Goal: Task Accomplishment & Management: Use online tool/utility

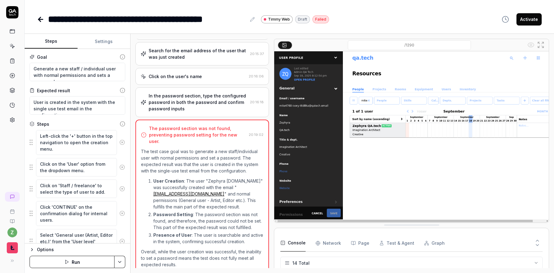
scroll to position [150, 0]
click at [180, 110] on div "In the password section, type the configured password in both the password and …" at bounding box center [198, 102] width 99 height 19
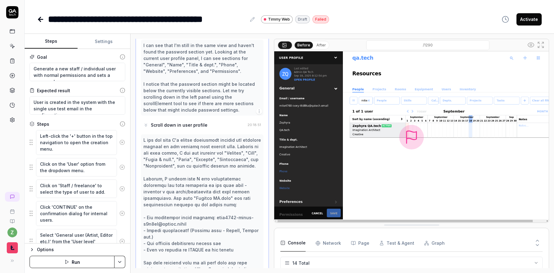
scroll to position [2121, 0]
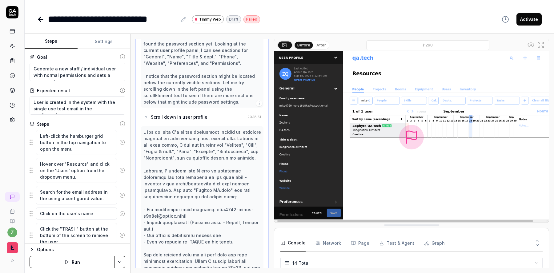
click at [15, 15] on icon at bounding box center [15, 14] width 2 height 2
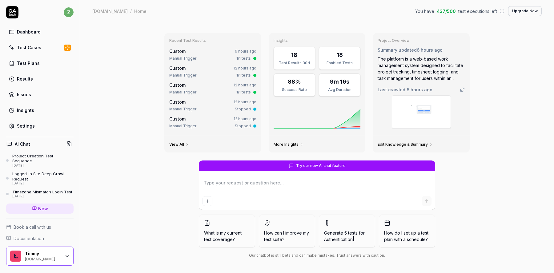
click at [29, 47] on div "Test Cases" at bounding box center [29, 47] width 24 height 6
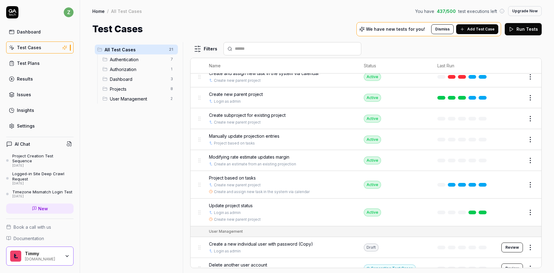
scroll to position [321, 0]
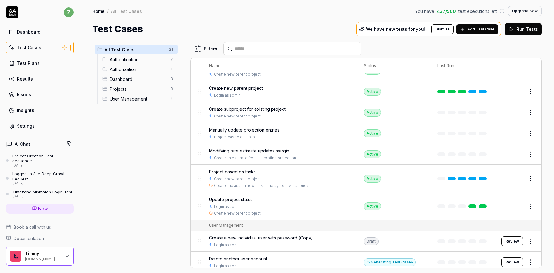
click at [273, 235] on span "Create a new individual user with password (Copy)" at bounding box center [261, 238] width 104 height 6
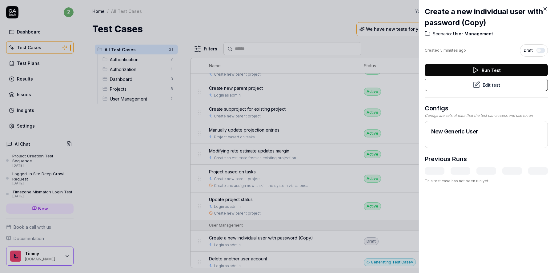
click at [456, 90] on button "Edit test" at bounding box center [486, 85] width 123 height 12
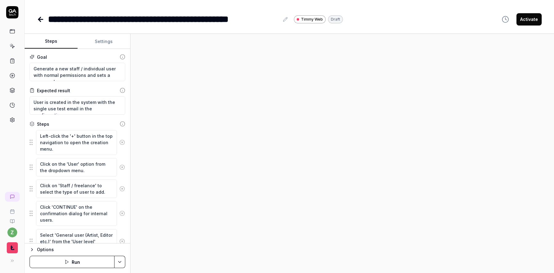
type textarea "*"
click at [284, 19] on icon at bounding box center [285, 19] width 5 height 5
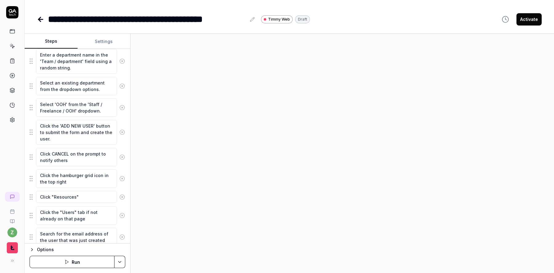
scroll to position [350, 0]
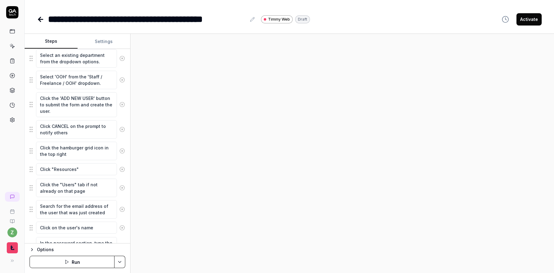
click at [122, 155] on button at bounding box center [122, 151] width 10 height 12
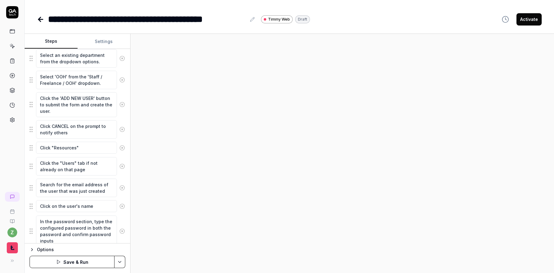
click at [122, 150] on icon at bounding box center [122, 148] width 6 height 6
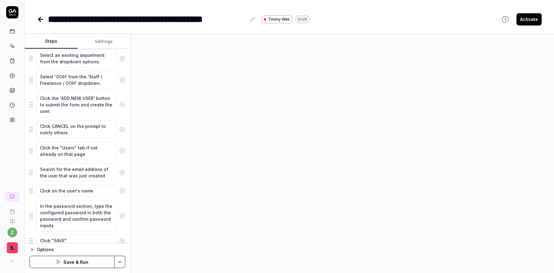
click at [122, 150] on icon at bounding box center [122, 151] width 6 height 6
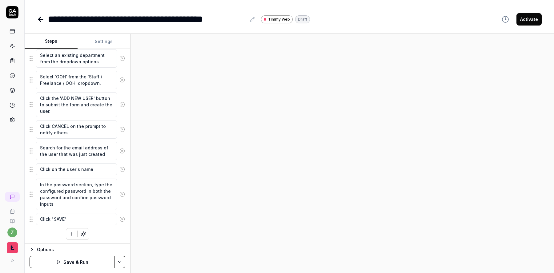
scroll to position [352, 0]
type textarea "*"
click at [105, 44] on button "Settings" at bounding box center [104, 41] width 53 height 15
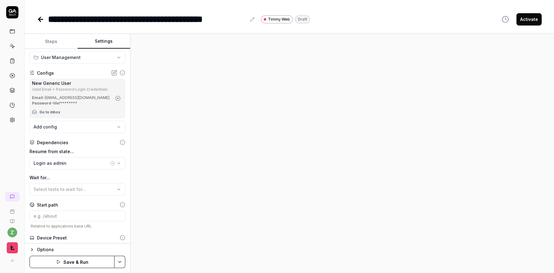
scroll to position [41, 0]
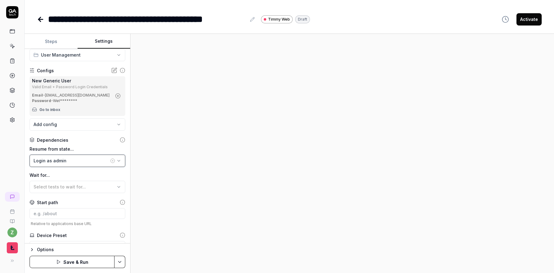
click at [81, 164] on div "Login as admin" at bounding box center [71, 161] width 75 height 6
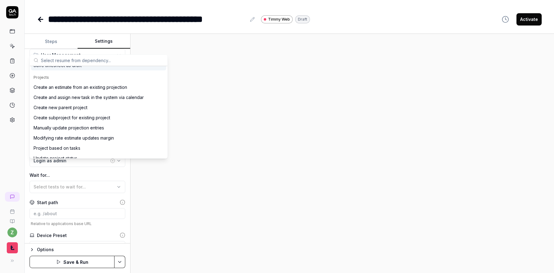
scroll to position [169, 0]
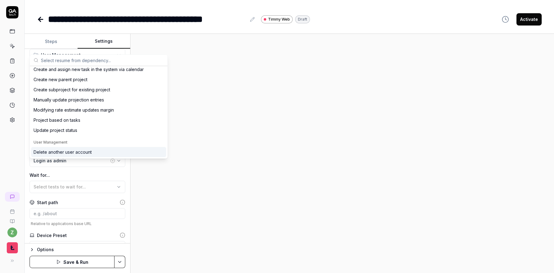
click at [76, 154] on div "Delete another user account" at bounding box center [63, 152] width 58 height 6
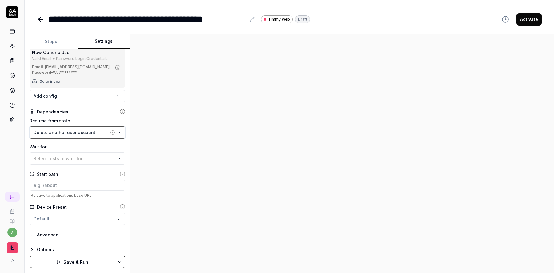
scroll to position [0, 0]
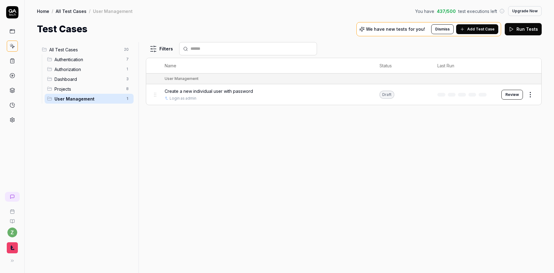
click at [193, 88] on span "Create a new individual user with password" at bounding box center [209, 91] width 88 height 6
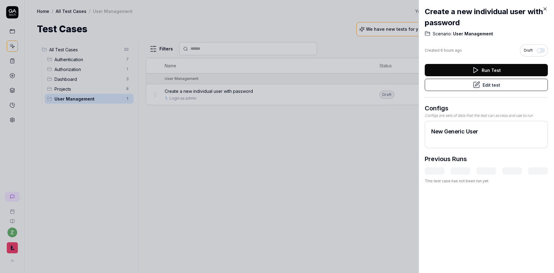
click at [192, 109] on div at bounding box center [277, 136] width 554 height 273
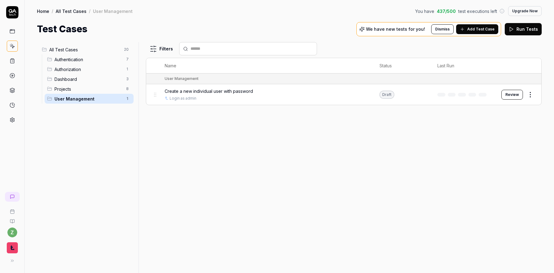
click at [229, 91] on span "Create a new individual user with password" at bounding box center [209, 91] width 88 height 6
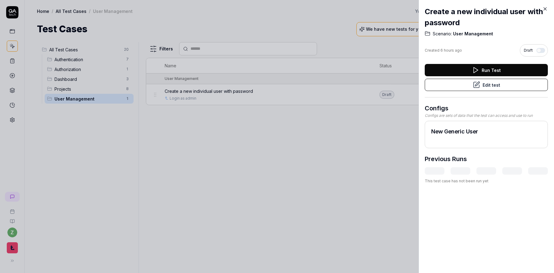
click at [287, 165] on div at bounding box center [277, 136] width 554 height 273
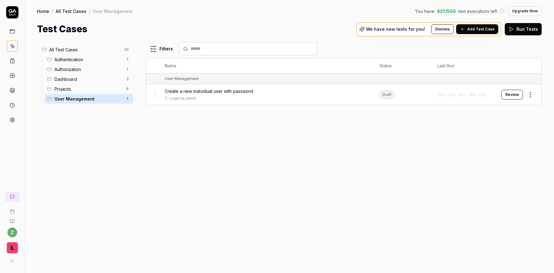
click at [477, 30] on span "Add Test Case" at bounding box center [480, 29] width 27 height 6
click at [534, 94] on html "z Home / All Test Cases / User Management You have 437 / 500 test executions le…" at bounding box center [277, 136] width 554 height 273
click at [492, 174] on div "Duplicate" at bounding box center [505, 175] width 58 height 14
click at [521, 252] on button "View test" at bounding box center [523, 253] width 28 height 12
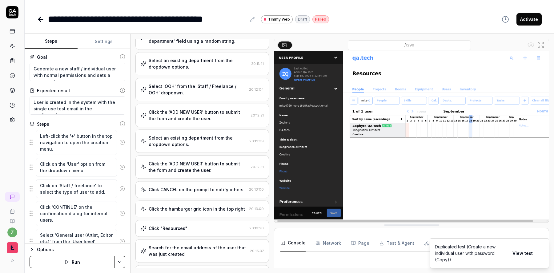
type textarea "*"
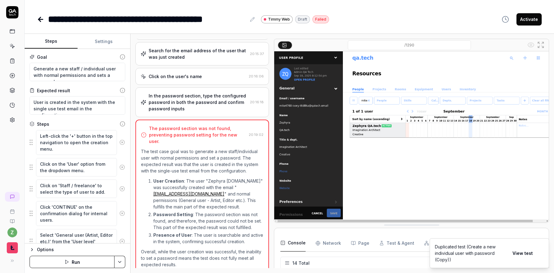
scroll to position [150, 0]
click at [148, 25] on div "**********" at bounding box center [147, 19] width 198 height 14
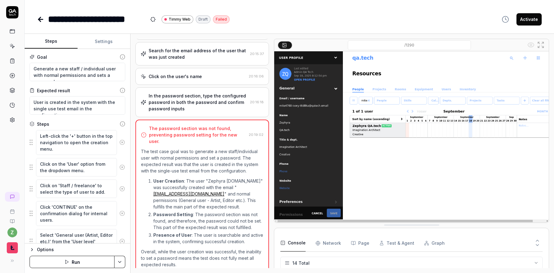
click at [283, 19] on div "**********" at bounding box center [289, 19] width 505 height 14
click at [89, 23] on div "**********" at bounding box center [97, 19] width 99 height 14
click at [277, 16] on div "**********" at bounding box center [289, 19] width 505 height 14
click at [99, 74] on textarea "Generate a new staff / individual user with normal permissions and sets a passw…" at bounding box center [78, 72] width 96 height 18
type textarea "*"
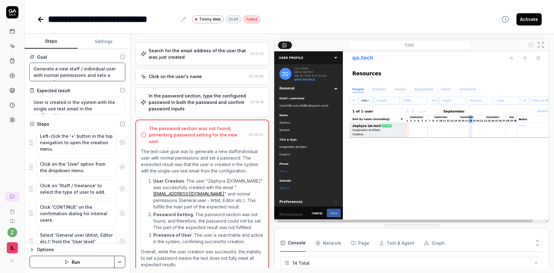
type textarea "D"
type textarea "*"
type textarea "Del"
type textarea "*"
type textarea "Dele"
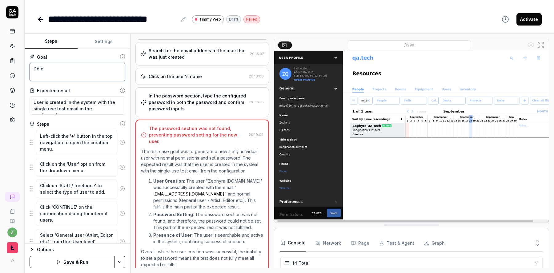
type textarea "*"
type textarea "Delet"
type textarea "*"
type textarea "Delete"
type textarea "*"
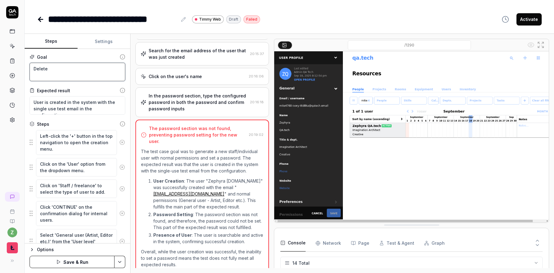
type textarea "Delete"
type textarea "*"
type textarea "Delete a"
type textarea "*"
type textarea "Delete"
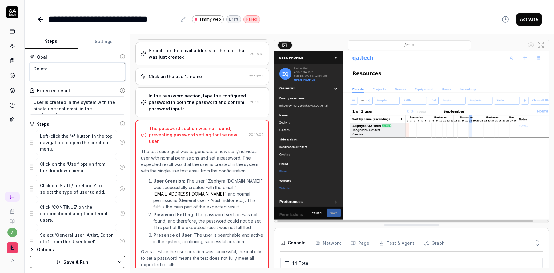
type textarea "*"
type textarea "Delete t"
type textarea "*"
type textarea "Delete th"
type textarea "*"
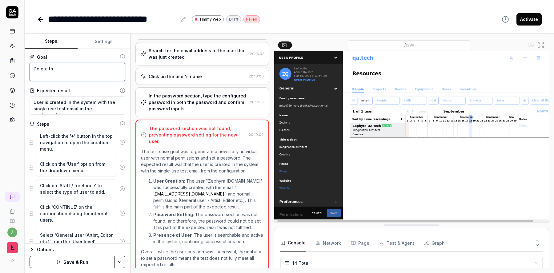
type textarea "Delete the"
type textarea "*"
type textarea "Delete the"
type textarea "*"
type textarea "Delete the c"
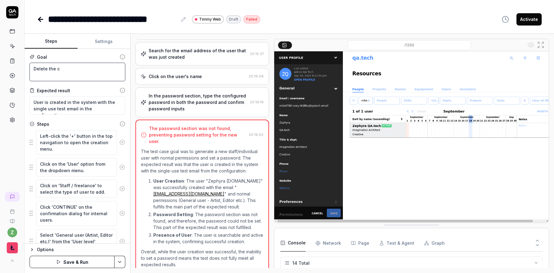
type textarea "*"
type textarea "Delete the co"
type textarea "*"
type textarea "Delete the con"
type textarea "*"
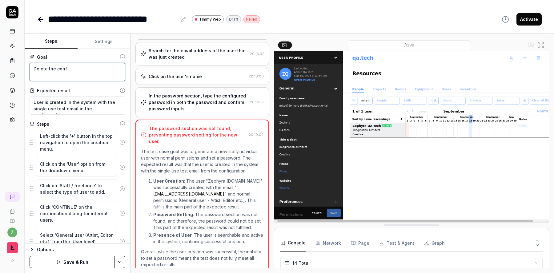
type textarea "Delete the confi"
type textarea "*"
type textarea "Delete the config"
type textarea "*"
type textarea "Delete the configur"
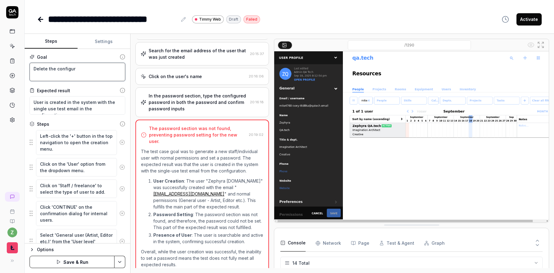
type textarea "*"
type textarea "Delete the configure"
type textarea "*"
type textarea "Delete the configured"
type textarea "*"
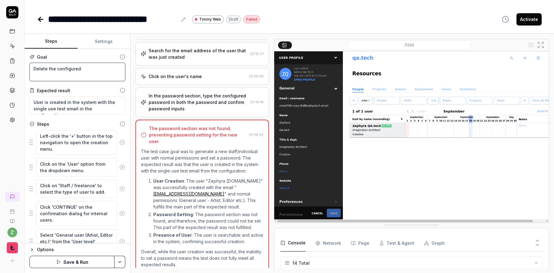
type textarea "Delete the configured"
type textarea "*"
type textarea "Delete the configured u"
type textarea "*"
type textarea "Delete the configured us"
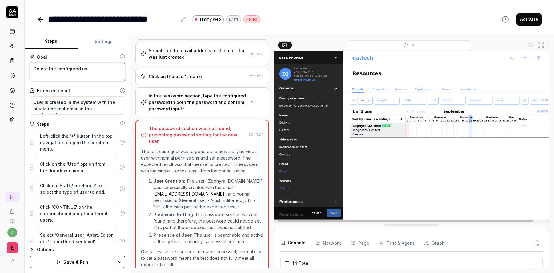
type textarea "*"
type textarea "Delete the configured use"
type textarea "*"
type textarea "Delete the configured user"
type textarea "*"
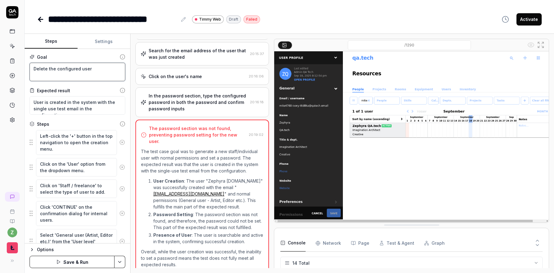
type textarea "Delete the configured user"
type textarea "*"
type textarea "Delete the configured user a"
type textarea "*"
type textarea "Delete the configured user ac"
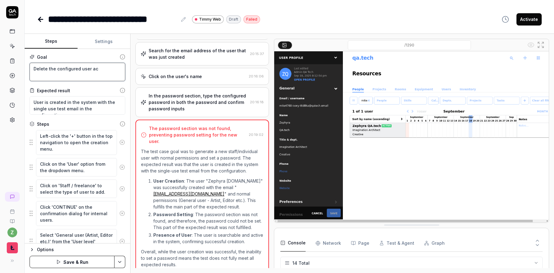
type textarea "*"
type textarea "Delete the configured user acc"
type textarea "*"
type textarea "Delete the configured user acco"
type textarea "*"
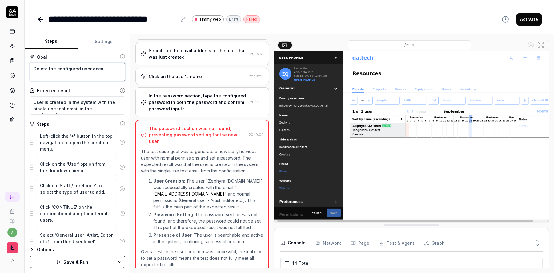
type textarea "Delete the configured user accou"
type textarea "*"
type textarea "Delete the configured user accoun"
type textarea "*"
type textarea "Delete the configured user account"
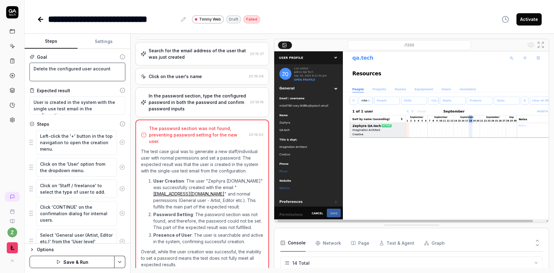
type textarea "*"
type textarea "Delete the configured user account"
type textarea "*"
type textarea "Delete the configured user account"
type textarea "*"
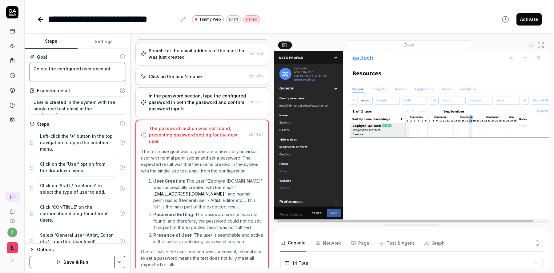
type textarea "Delete the configured user accoun"
type textarea "*"
type textarea "Delete the configured user accou"
type textarea "*"
type textarea "Delete the configured user acco"
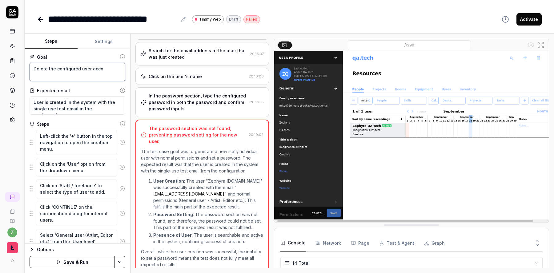
type textarea "*"
type textarea "Delete the configured user acc"
type textarea "*"
type textarea "Delete the configured user ac"
type textarea "*"
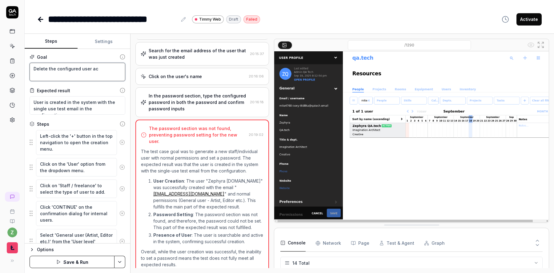
type textarea "Delete the configured user a"
type textarea "*"
type textarea "Delete the configured user"
type textarea "*"
type textarea "Delete the configured user"
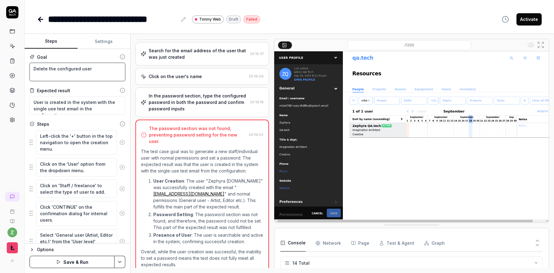
type textarea "*"
type textarea "Delete the configured use"
type textarea "*"
type textarea "Delete the configured us"
type textarea "*"
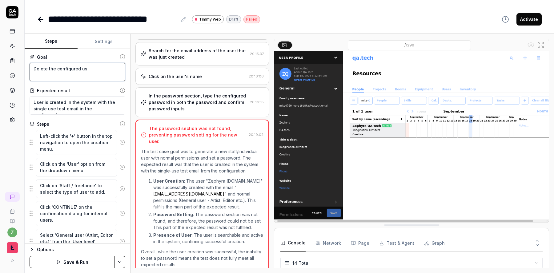
type textarea "Delete the configured u"
type textarea "*"
type textarea "Delete the configured"
type textarea "*"
type textarea "Delete the configured"
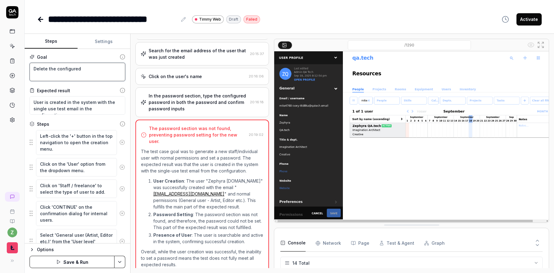
type textarea "*"
type textarea "Delete the configure"
type textarea "*"
type textarea "Delete the configur"
type textarea "*"
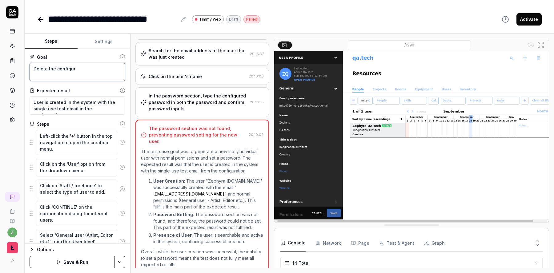
type textarea "Delete the configu"
type textarea "*"
type textarea "Delete the config"
type textarea "*"
type textarea "Delete the confi"
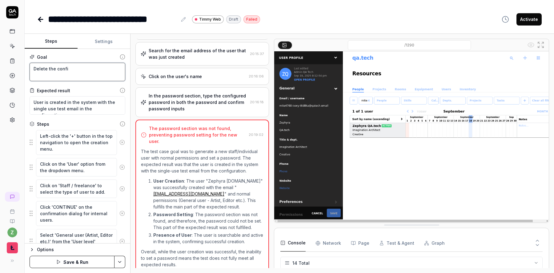
type textarea "*"
type textarea "Delete the conf"
type textarea "*"
type textarea "Delete the con"
type textarea "*"
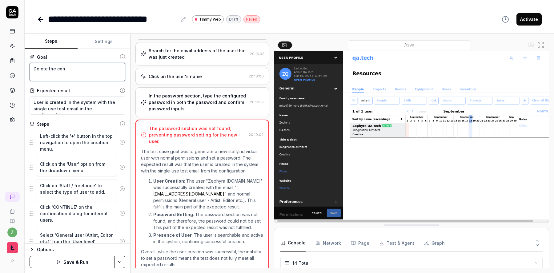
type textarea "Delete the co"
type textarea "*"
type textarea "Delete the c"
type textarea "*"
type textarea "Delete the"
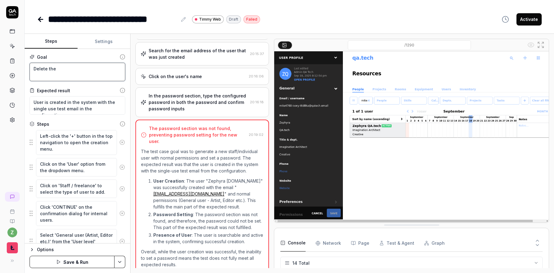
type textarea "*"
type textarea "Delete the u"
type textarea "*"
type textarea "Delete the us"
type textarea "*"
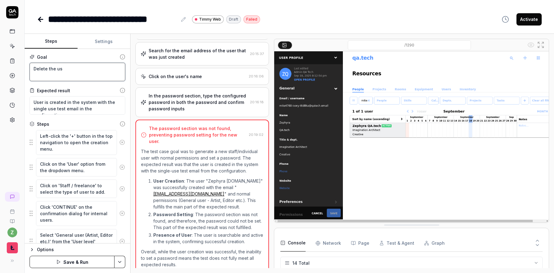
type textarea "Delete the use"
type textarea "*"
type textarea "Delete the user"
type textarea "*"
type textarea "Delete the user"
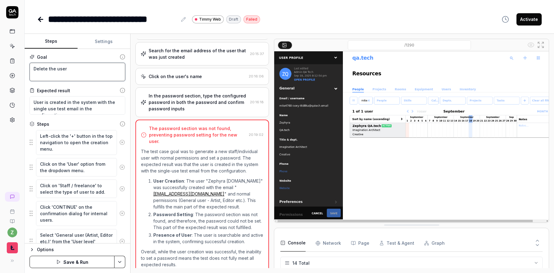
type textarea "*"
type textarea "Delete the user a"
type textarea "*"
type textarea "Delete the user at"
type textarea "*"
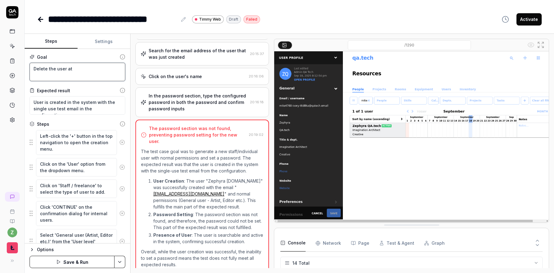
type textarea "Delete the user att"
type textarea "*"
type textarea "Delete the user atta"
type textarea "*"
type textarea "Delete the user attac"
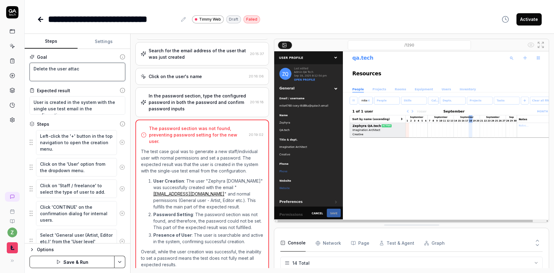
type textarea "*"
type textarea "Delete the user attach"
type textarea "*"
type textarea "Delete the user attache"
type textarea "*"
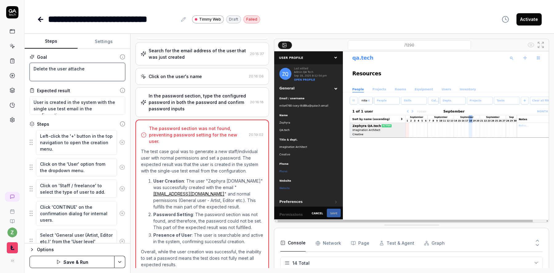
type textarea "Delete the user attached"
type textarea "*"
type textarea "Delete the user attached"
type textarea "*"
type textarea "Delete the user attached to"
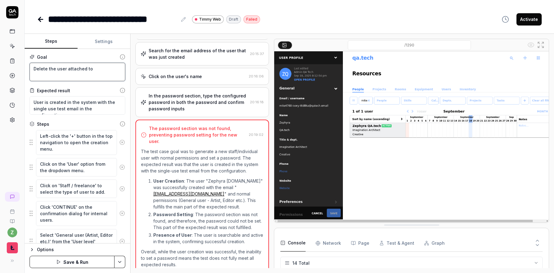
type textarea "*"
type textarea "Delete the user attached to"
type textarea "*"
type textarea "Delete the user attached to th"
type textarea "*"
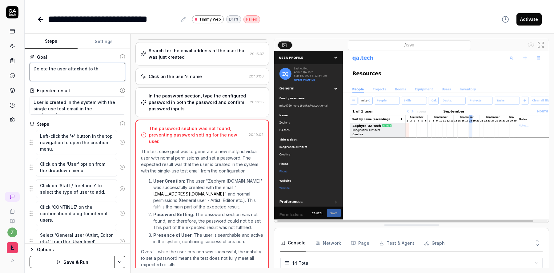
type textarea "Delete the user attached to the"
type textarea "*"
type textarea "Delete the user attached to the c"
type textarea "*"
type textarea "Delete the user attached to the con"
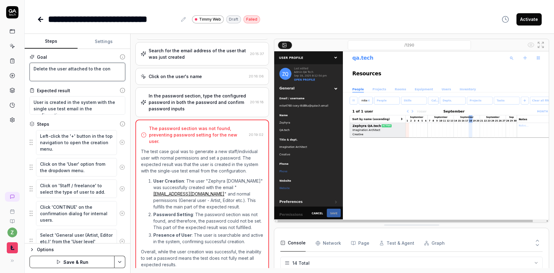
type textarea "*"
type textarea "Delete the user attached to the coni"
type textarea "*"
type textarea "Delete the user attached to the conig"
type textarea "*"
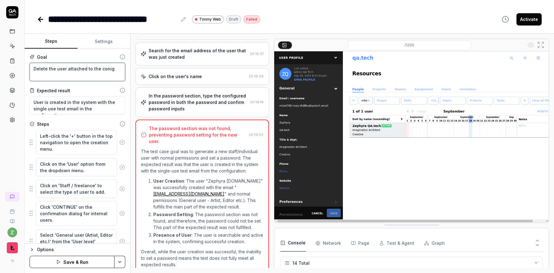
type textarea "Delete the user attached to the conigu"
type textarea "*"
type textarea "Delete the user attached to the conigure"
type textarea "*"
type textarea "Delete the user attached to the conigured"
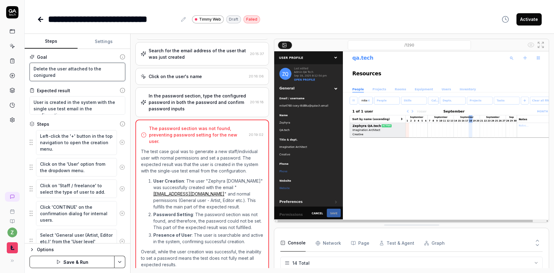
type textarea "*"
type textarea "Delete the user attached to the conigure"
type textarea "*"
type textarea "Delete the user attached to the conigur"
type textarea "*"
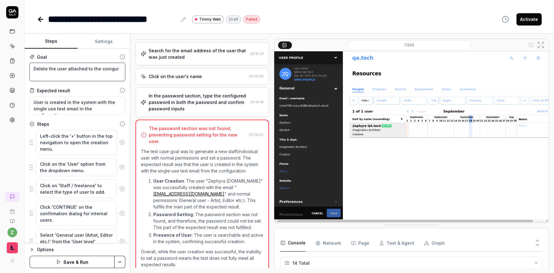
type textarea "Delete the user attached to the conigu"
type textarea "*"
type textarea "Delete the user attached to the conig"
type textarea "*"
type textarea "Delete the user attached to the coni"
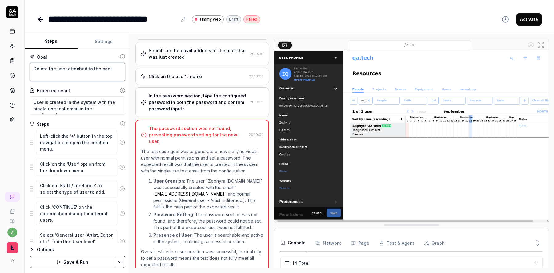
type textarea "*"
type textarea "Delete the user attached to the con"
type textarea "*"
type textarea "Delete the user attached to the conf"
type textarea "*"
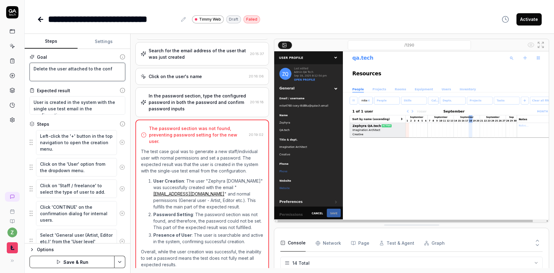
type textarea "Delete the user attached to the confi"
type textarea "*"
type textarea "Delete the user attached to the config"
type textarea "*"
type textarea "Delete the user attached to the configur"
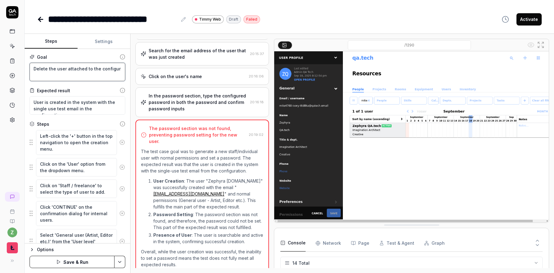
type textarea "*"
type textarea "Delete the user attached to the configure"
type textarea "*"
type textarea "Delete the user attached to the configured"
type textarea "*"
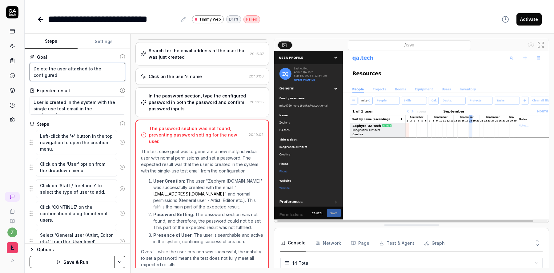
type textarea "Delete the user attached to the configured"
type textarea "*"
type textarea "Delete the user attached to the configured e"
type textarea "*"
type textarea "Delete the user attached to the configured em"
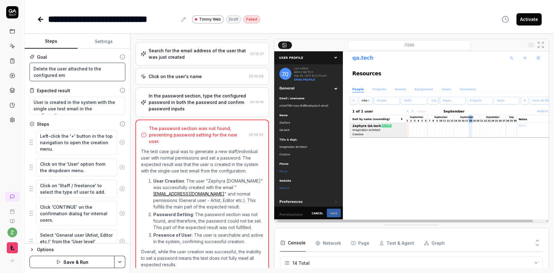
type textarea "*"
type textarea "Delete the user attached to the configured ema"
click at [87, 104] on textarea "User is created in the system with the single use test email in the configurati…" at bounding box center [78, 105] width 96 height 18
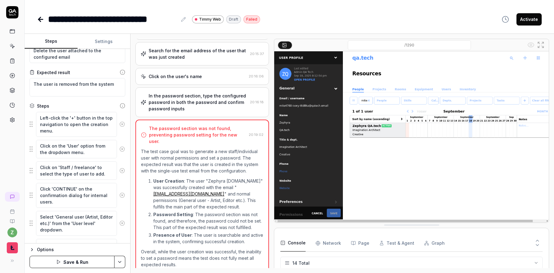
click at [77, 107] on div "Steps" at bounding box center [78, 106] width 96 height 6
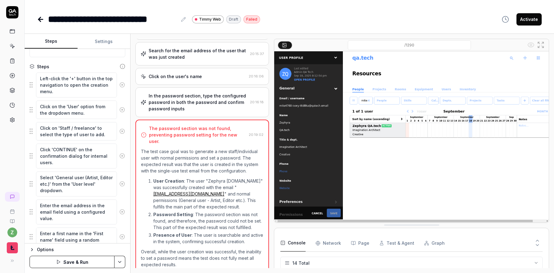
scroll to position [61, 0]
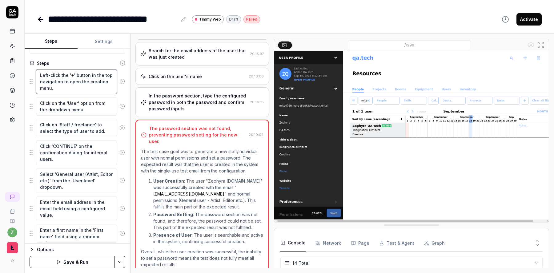
click at [89, 81] on textarea "Left-click the '+' button in the top navigation to open the creation menu." at bounding box center [76, 81] width 81 height 25
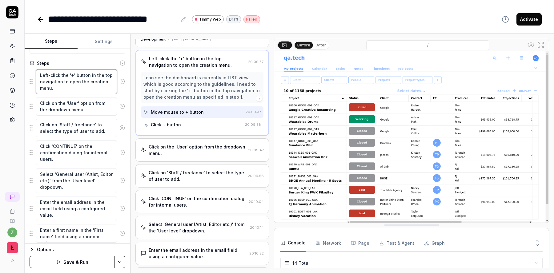
click at [75, 77] on textarea "Left-click the '+' button in the top navigation to open the creation menu." at bounding box center [76, 81] width 81 height 25
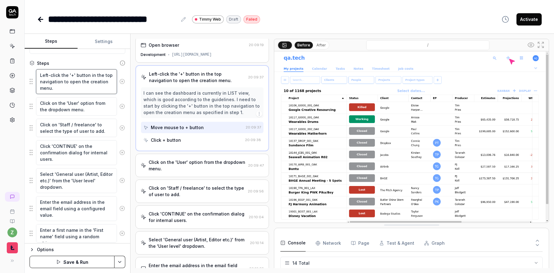
scroll to position [0, 0]
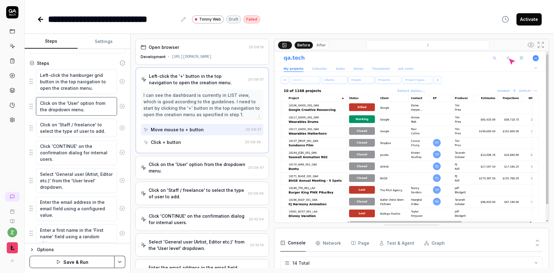
click at [87, 111] on textarea "Click on the 'User' option from the dropdown menu." at bounding box center [76, 106] width 81 height 18
drag, startPoint x: 99, startPoint y: 89, endPoint x: 58, endPoint y: 87, distance: 41.3
click at [58, 87] on textarea "Left-click the hamburger grid button in the top navigation to open the creation…" at bounding box center [76, 81] width 81 height 25
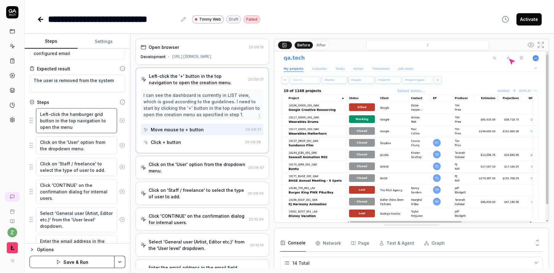
scroll to position [26, 0]
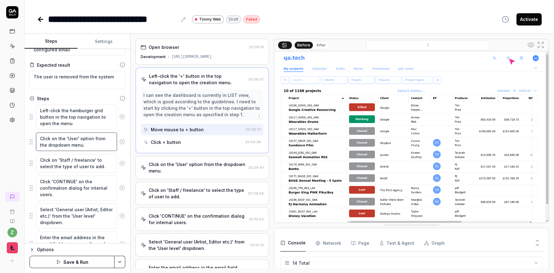
click at [43, 138] on textarea "Click on the 'User' option from the dropdown menu." at bounding box center [76, 142] width 81 height 18
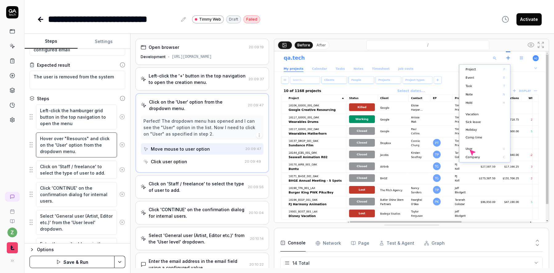
scroll to position [32, 0]
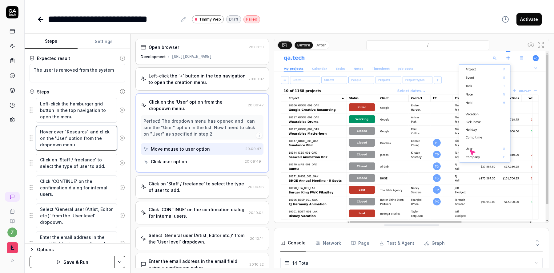
click at [67, 137] on textarea "Hover over "Resourcs" and click on the 'User' option from the dropdown menu." at bounding box center [76, 138] width 81 height 25
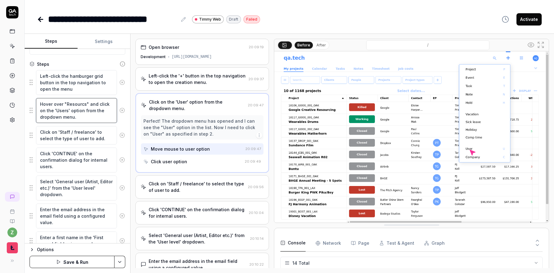
scroll to position [69, 0]
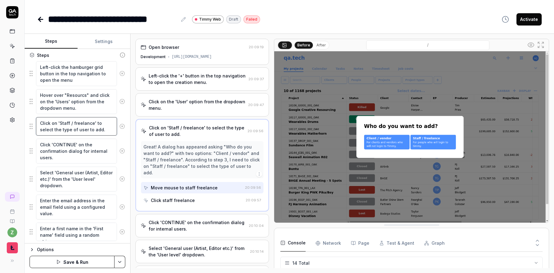
drag, startPoint x: 96, startPoint y: 132, endPoint x: 38, endPoint y: 117, distance: 60.4
click at [38, 117] on textarea "Click on 'Staff / freelance' to select the type of user to add." at bounding box center [76, 126] width 81 height 18
click at [121, 129] on button at bounding box center [122, 126] width 10 height 12
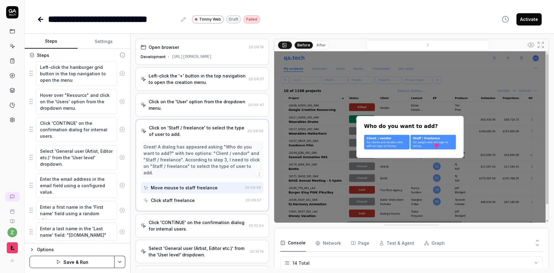
click at [121, 129] on icon at bounding box center [122, 130] width 6 height 6
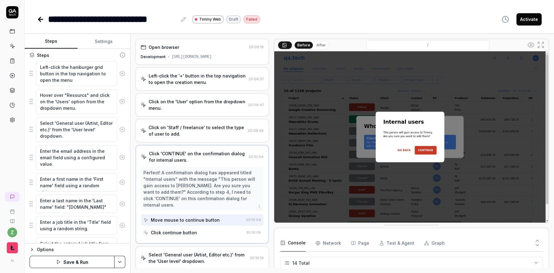
click at [121, 129] on icon at bounding box center [122, 130] width 6 height 6
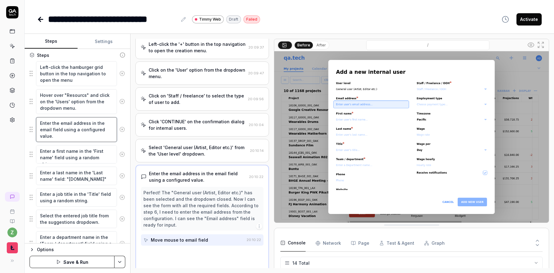
scroll to position [34, 0]
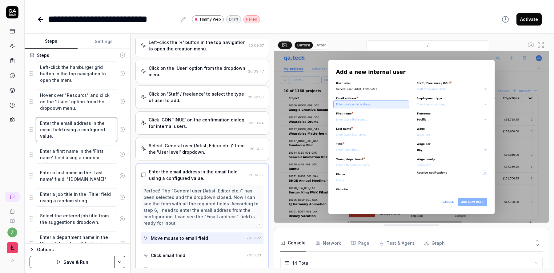
drag, startPoint x: 52, startPoint y: 123, endPoint x: 19, endPoint y: 123, distance: 32.6
click at [19, 123] on div "**********" at bounding box center [277, 136] width 554 height 273
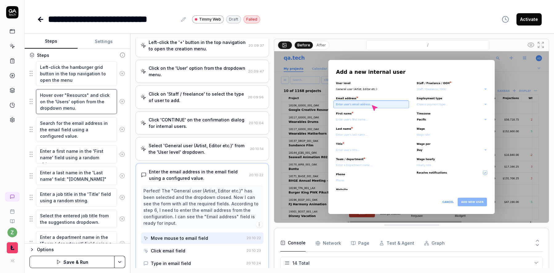
click at [71, 108] on textarea "Hover over "Resourcs" and click on the 'Users' option from the dropdown menu." at bounding box center [76, 101] width 81 height 25
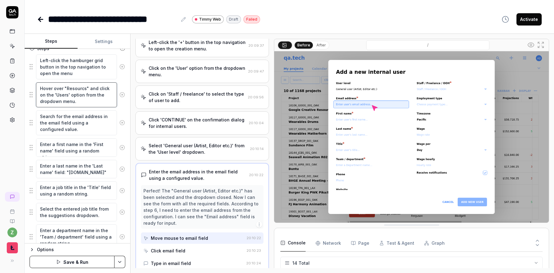
scroll to position [76, 0]
click at [62, 122] on textarea "Search for the email address in the email field using a configured value." at bounding box center [76, 122] width 81 height 25
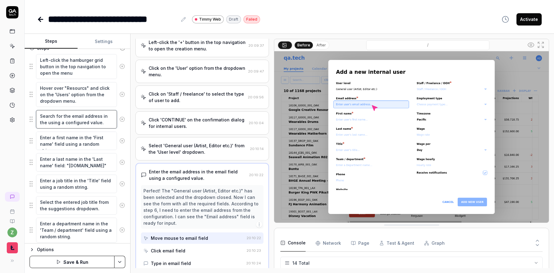
click at [40, 123] on textarea "Search for the email address in the using a configured value." at bounding box center [76, 119] width 81 height 18
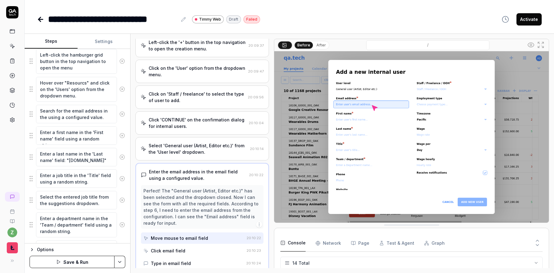
click at [121, 138] on icon at bounding box center [122, 136] width 6 height 6
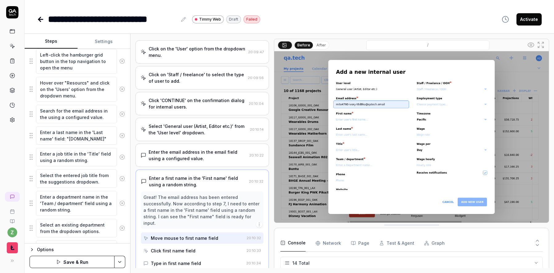
click at [122, 136] on icon at bounding box center [123, 136] width 2 height 2
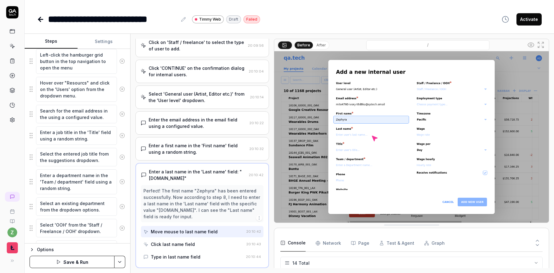
click at [122, 135] on icon at bounding box center [122, 136] width 6 height 6
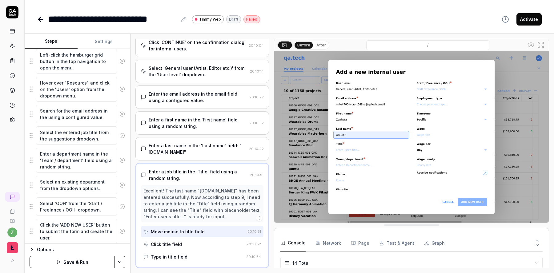
click at [122, 135] on icon at bounding box center [122, 136] width 6 height 6
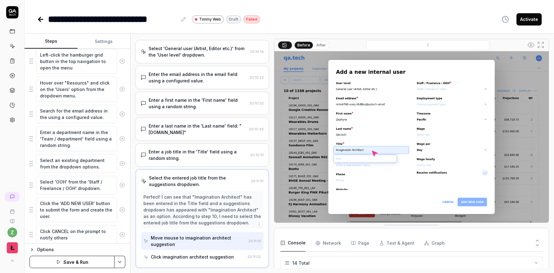
click at [122, 135] on button at bounding box center [122, 139] width 10 height 12
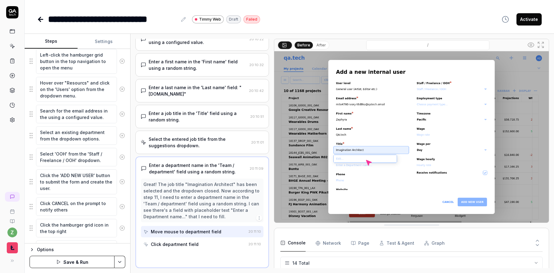
click at [122, 135] on icon at bounding box center [122, 136] width 6 height 6
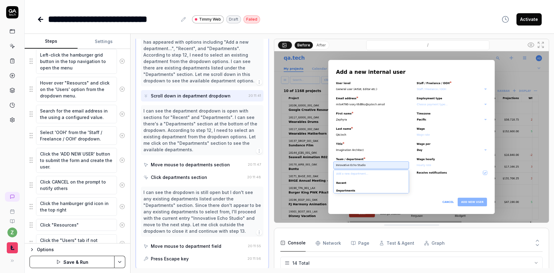
click at [122, 135] on icon at bounding box center [122, 136] width 6 height 6
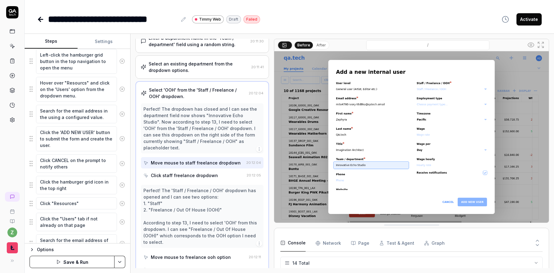
click at [122, 135] on button at bounding box center [122, 139] width 10 height 12
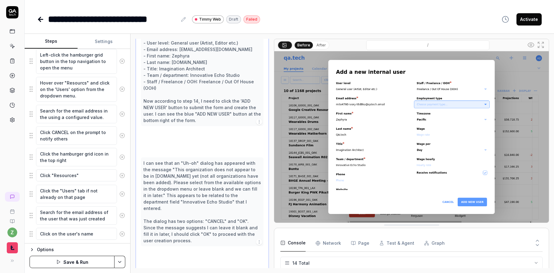
click at [122, 135] on icon at bounding box center [122, 136] width 6 height 6
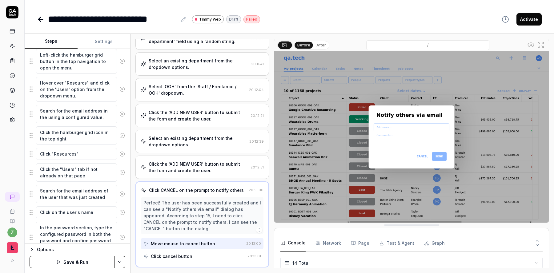
scroll to position [344, 0]
click at [122, 135] on icon at bounding box center [123, 136] width 2 height 2
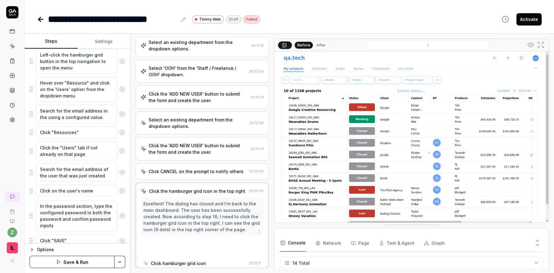
scroll to position [364, 0]
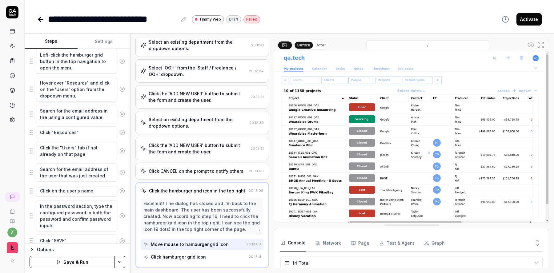
click at [122, 135] on button at bounding box center [122, 133] width 10 height 12
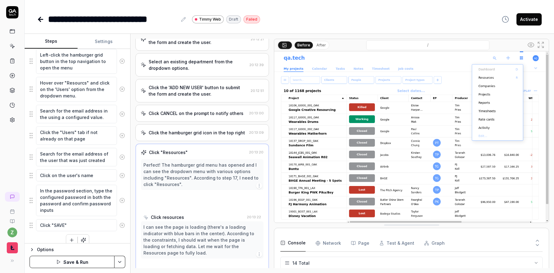
scroll to position [432, 0]
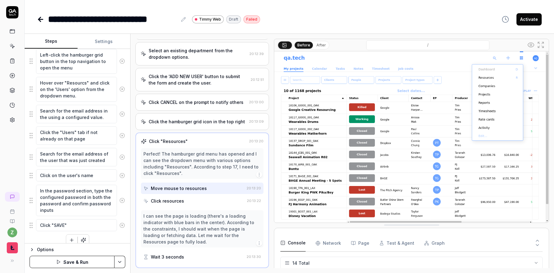
click at [122, 135] on icon at bounding box center [123, 136] width 2 height 2
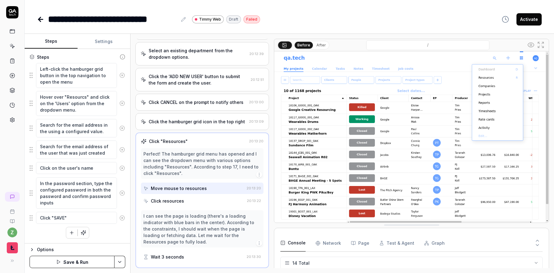
scroll to position [67, 0]
click at [121, 150] on icon at bounding box center [122, 150] width 6 height 6
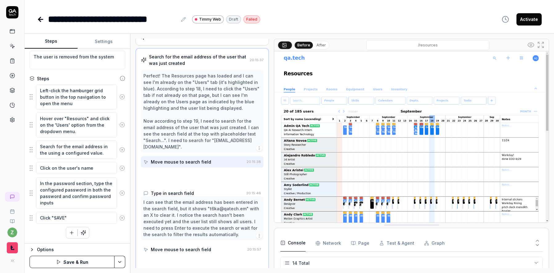
scroll to position [542, 0]
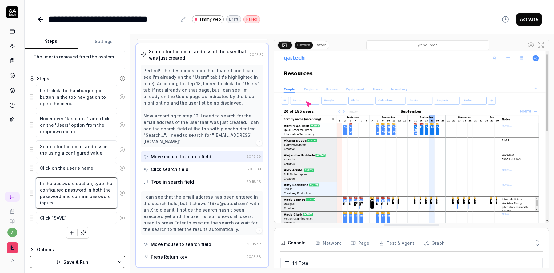
click at [85, 201] on textarea "In the password section, type the configured password in both the password and …" at bounding box center [76, 193] width 81 height 31
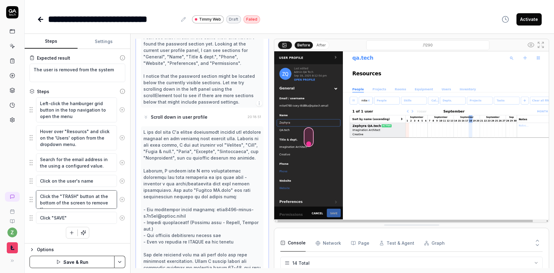
scroll to position [39, 0]
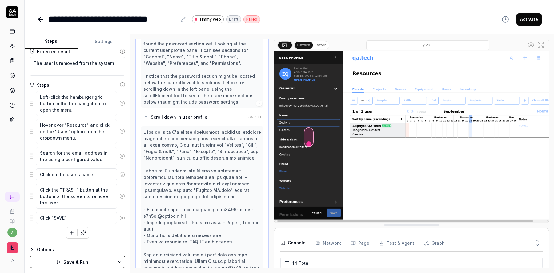
click at [122, 220] on icon at bounding box center [122, 218] width 6 height 6
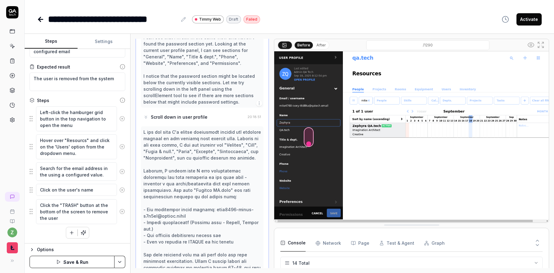
click at [122, 265] on html "**********" at bounding box center [277, 136] width 554 height 273
click at [110, 28] on html "**********" at bounding box center [277, 136] width 554 height 273
click at [108, 34] on button "Settings" at bounding box center [104, 41] width 53 height 15
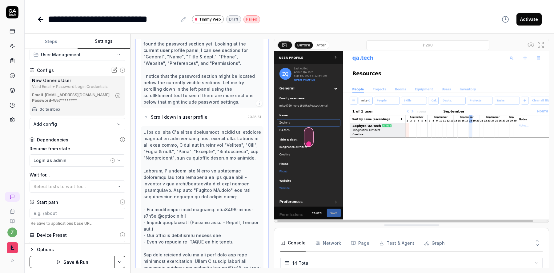
scroll to position [48, 0]
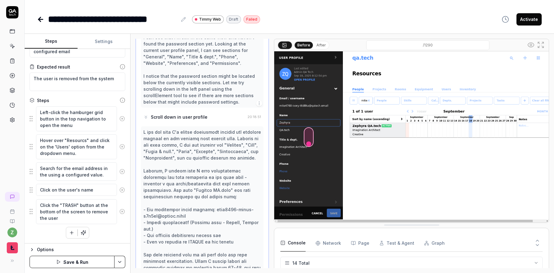
click at [66, 46] on button "Steps" at bounding box center [51, 41] width 53 height 15
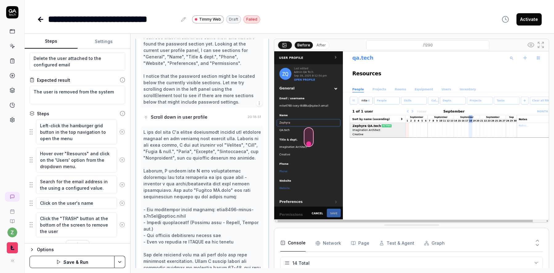
scroll to position [24, 0]
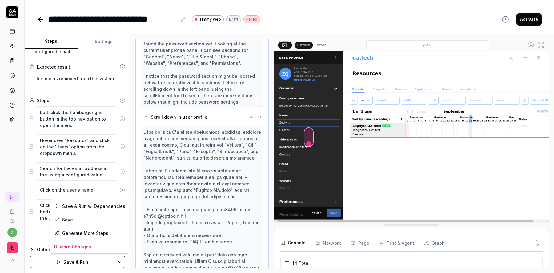
click at [117, 261] on html "**********" at bounding box center [277, 136] width 554 height 273
click at [119, 259] on html "**********" at bounding box center [277, 136] width 554 height 273
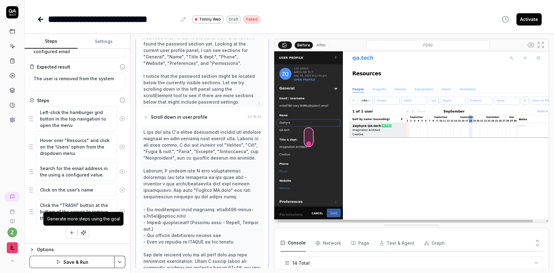
click at [87, 236] on button "button" at bounding box center [83, 232] width 11 height 11
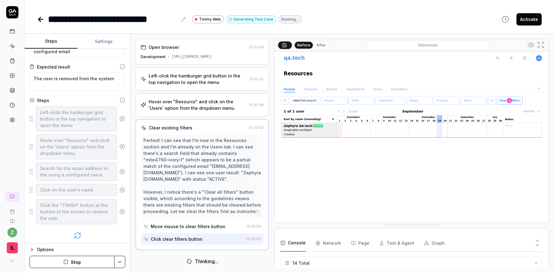
scroll to position [150, 0]
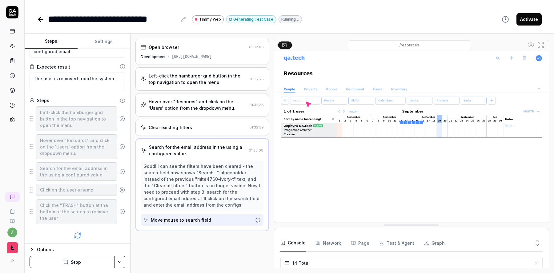
click at [188, 79] on div "Left-click the hamburger grid button in the top navigation to open the menu" at bounding box center [198, 79] width 98 height 13
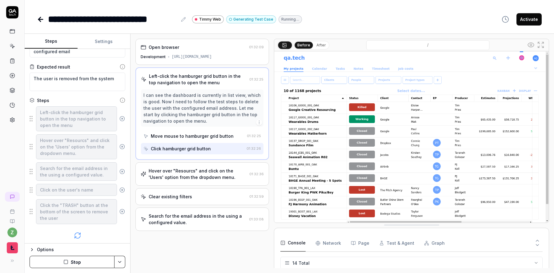
click at [191, 169] on div "Hover over "Resourcs" and click on the 'Users' option from the dropdown menu." at bounding box center [198, 174] width 98 height 13
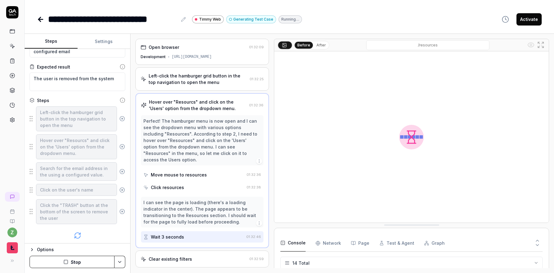
click at [193, 182] on div "Click resources" at bounding box center [193, 187] width 101 height 11
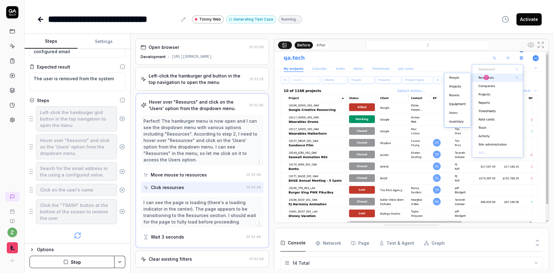
click at [194, 172] on div "Move mouse to resources" at bounding box center [179, 175] width 56 height 6
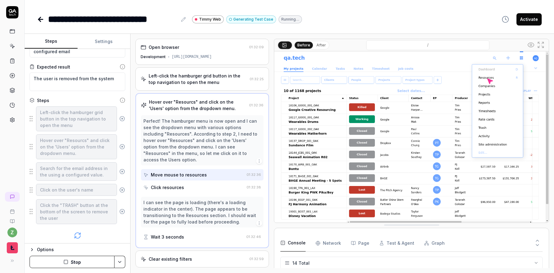
click at [193, 182] on div "Click resources" at bounding box center [193, 187] width 101 height 11
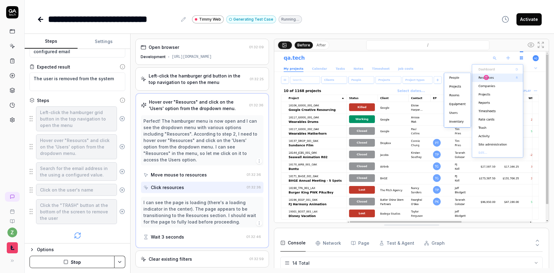
click at [86, 260] on button "Stop" at bounding box center [72, 262] width 85 height 12
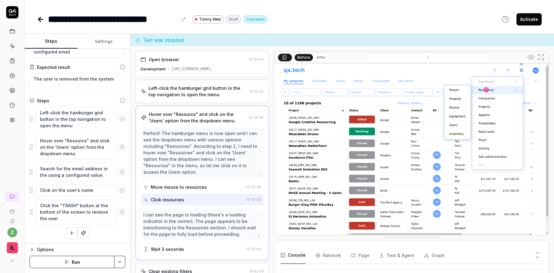
scroll to position [24, 0]
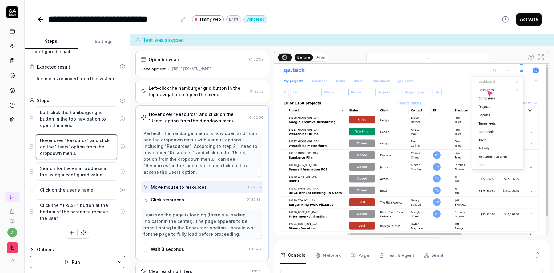
drag, startPoint x: 97, startPoint y: 157, endPoint x: 92, endPoint y: 137, distance: 20.6
click at [92, 137] on textarea "Hover over "Resourcs" and click on the 'Users' option from the dropdown menu." at bounding box center [76, 147] width 81 height 25
click at [91, 152] on textarea "Hover over "Resourcs" and click on the 'Users' option from the dropdown menu." at bounding box center [76, 147] width 81 height 25
drag, startPoint x: 92, startPoint y: 153, endPoint x: 90, endPoint y: 142, distance: 10.8
click at [90, 143] on textarea "Hover over "Resourcs" and click on the 'Users' option from the dropdown menu." at bounding box center [76, 147] width 81 height 25
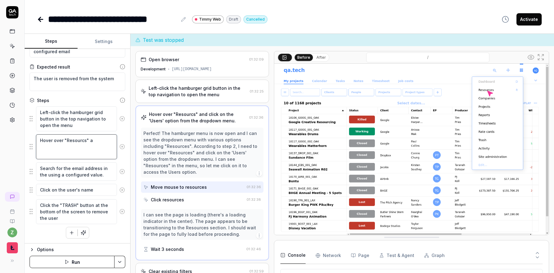
scroll to position [11, 0]
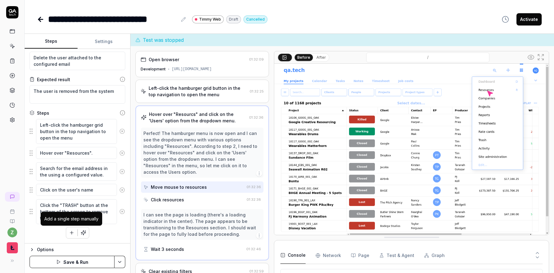
click at [72, 235] on icon "button" at bounding box center [72, 233] width 6 height 6
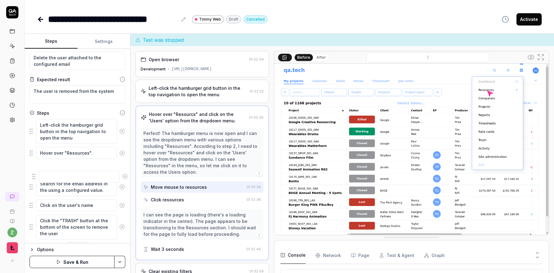
drag, startPoint x: 32, startPoint y: 231, endPoint x: 34, endPoint y: 175, distance: 56.7
click at [34, 175] on fieldset "Left-click the hamburger grid button in the top navigation to open the menu Hov…" at bounding box center [78, 179] width 96 height 121
click at [76, 172] on textarea at bounding box center [76, 169] width 81 height 12
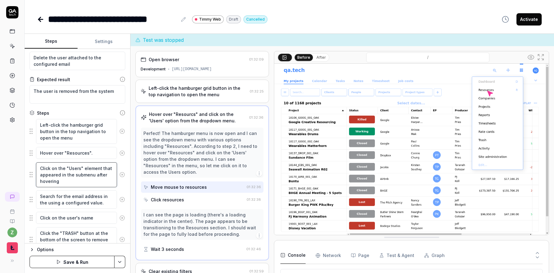
scroll to position [39, 0]
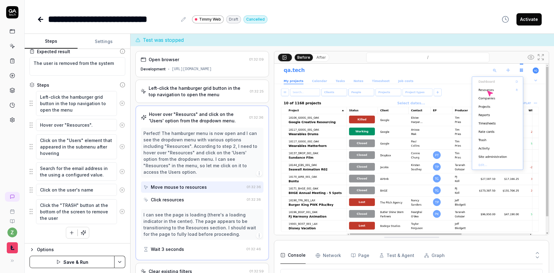
click at [87, 230] on button "button" at bounding box center [83, 232] width 11 height 11
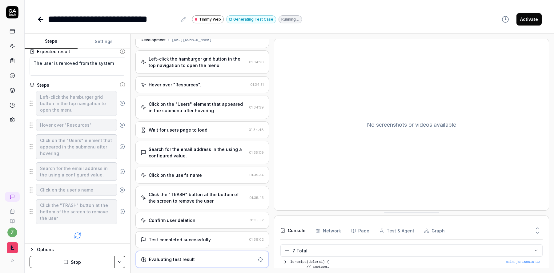
scroll to position [101, 0]
